Goal: Task Accomplishment & Management: Complete application form

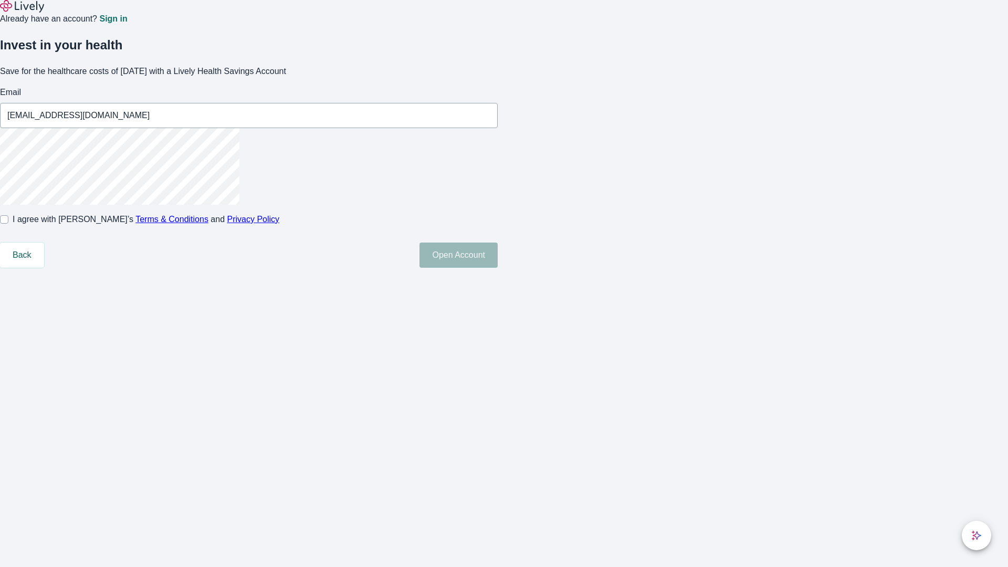
click at [8, 224] on input "I agree with Lively’s Terms & Conditions and Privacy Policy" at bounding box center [4, 219] width 8 height 8
checkbox input "true"
click at [498, 268] on button "Open Account" at bounding box center [459, 255] width 78 height 25
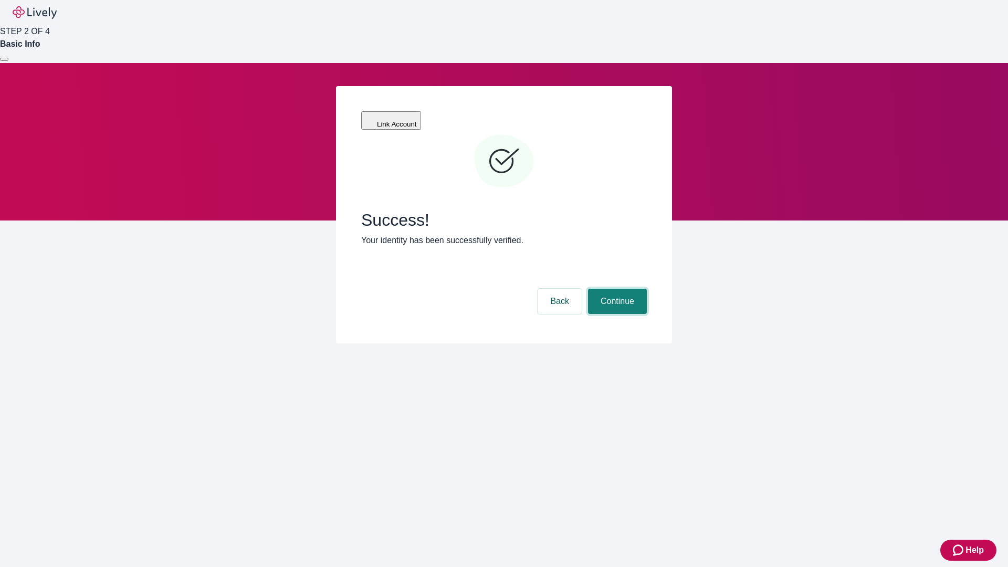
click at [616, 289] on button "Continue" at bounding box center [617, 301] width 59 height 25
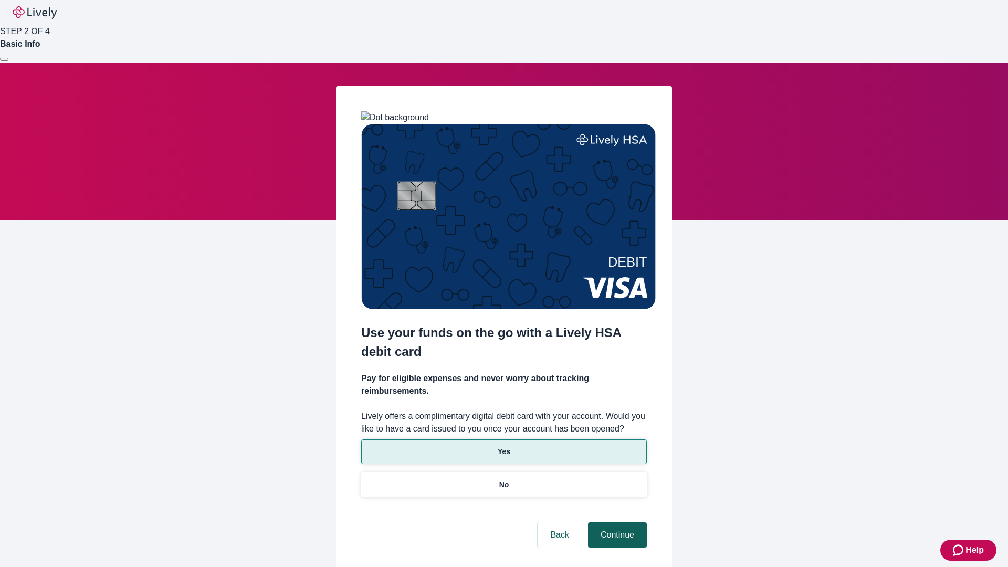
click at [504, 446] on p "Yes" at bounding box center [504, 451] width 13 height 11
click at [616, 523] on button "Continue" at bounding box center [617, 535] width 59 height 25
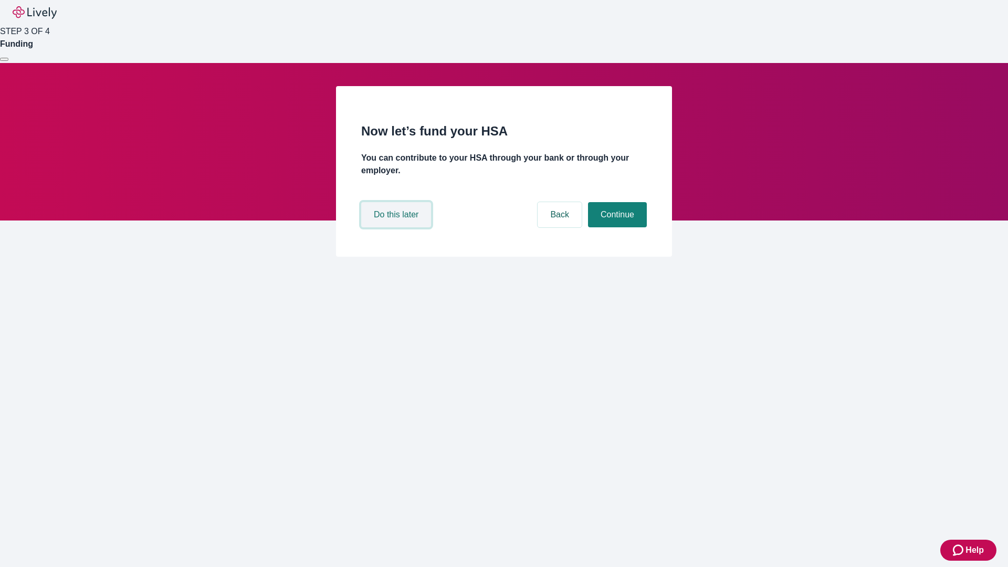
click at [398, 227] on button "Do this later" at bounding box center [396, 214] width 70 height 25
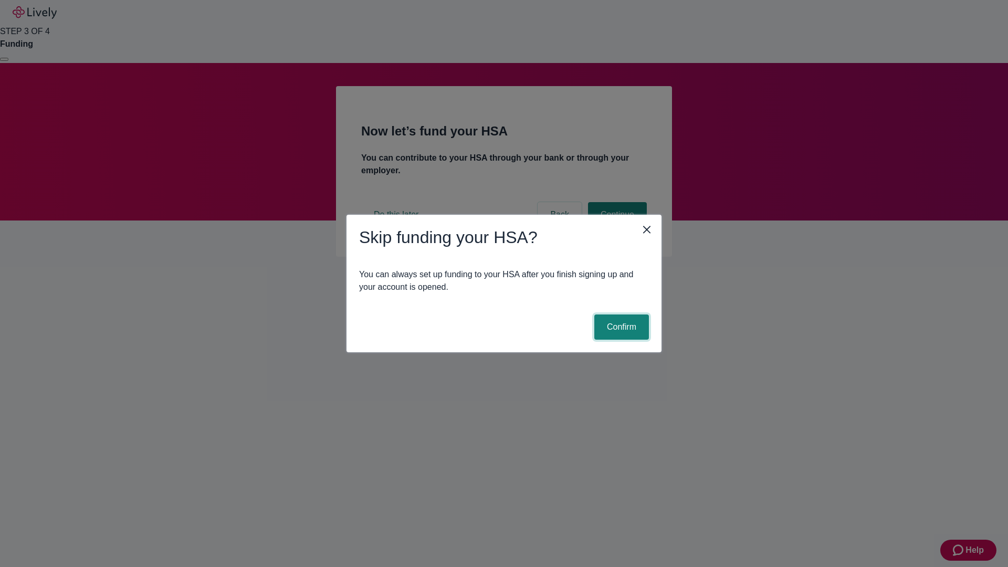
click at [620, 327] on button "Confirm" at bounding box center [621, 327] width 55 height 25
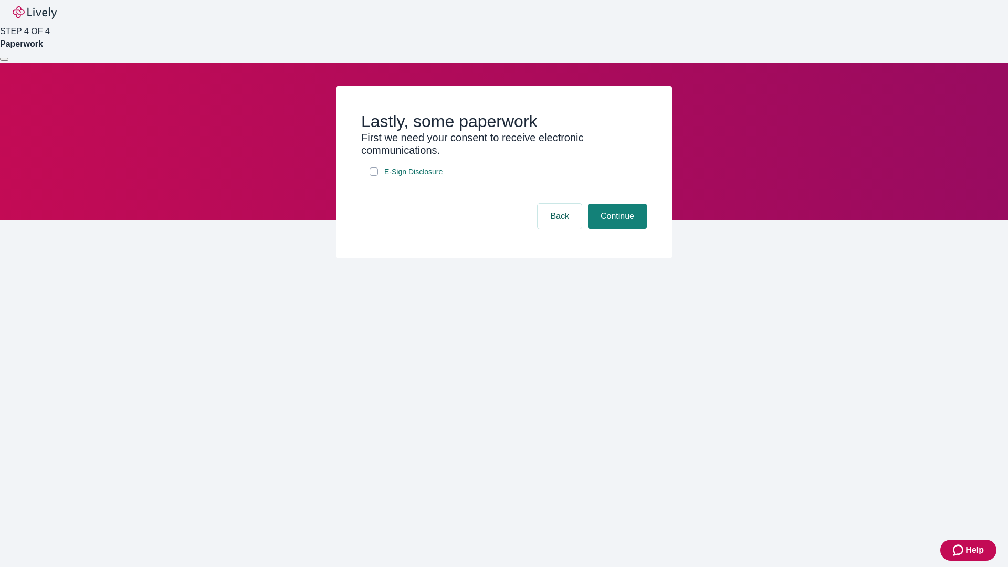
click at [374, 176] on input "E-Sign Disclosure" at bounding box center [374, 172] width 8 height 8
checkbox input "true"
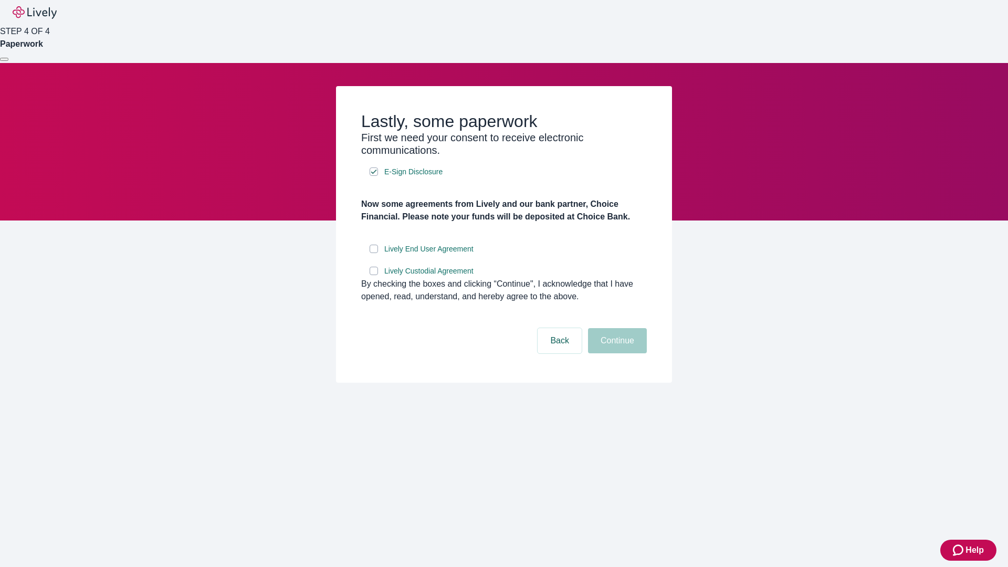
click at [374, 253] on input "Lively End User Agreement" at bounding box center [374, 249] width 8 height 8
checkbox input "true"
click at [374, 275] on input "Lively Custodial Agreement" at bounding box center [374, 271] width 8 height 8
checkbox input "true"
click at [616, 353] on button "Continue" at bounding box center [617, 340] width 59 height 25
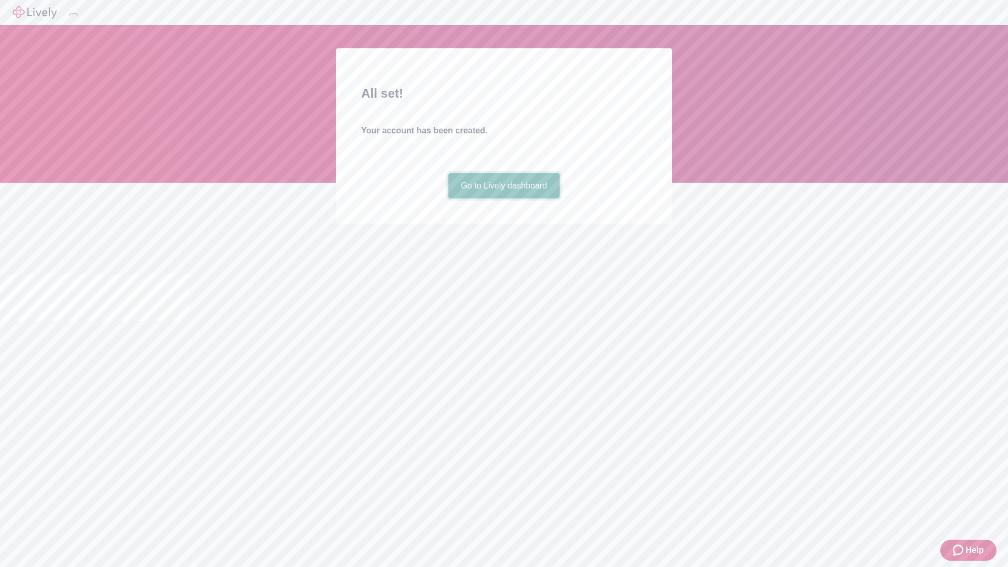
click at [504, 198] on link "Go to Lively dashboard" at bounding box center [504, 185] width 112 height 25
